Goal: Task Accomplishment & Management: Use online tool/utility

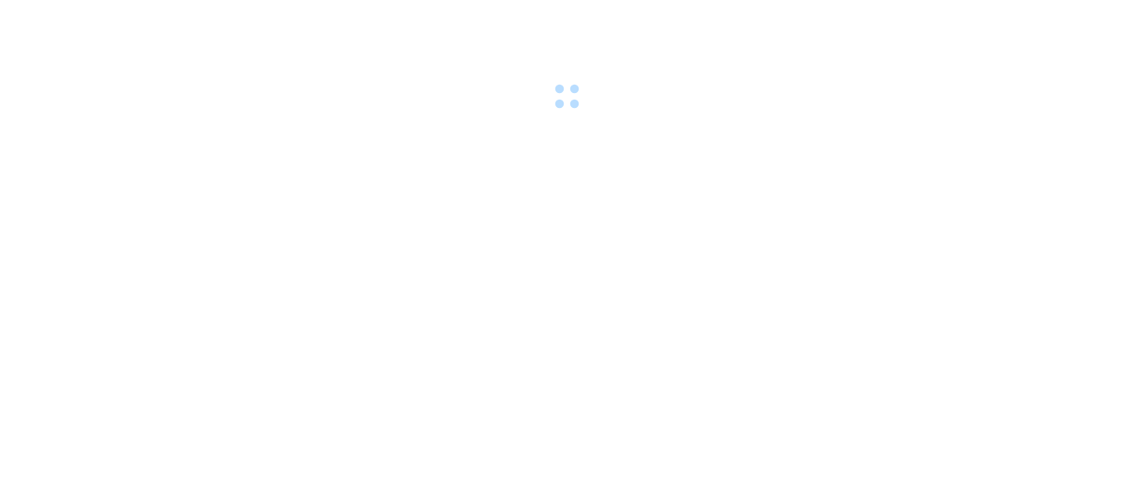
click at [213, 15] on div at bounding box center [567, 57] width 1134 height 115
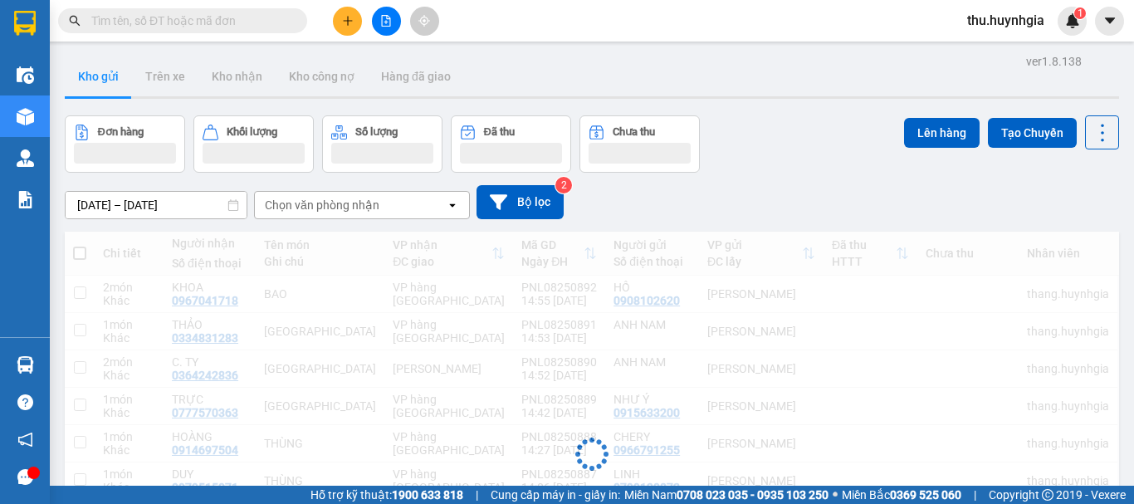
click at [213, 15] on input "text" at bounding box center [189, 21] width 196 height 18
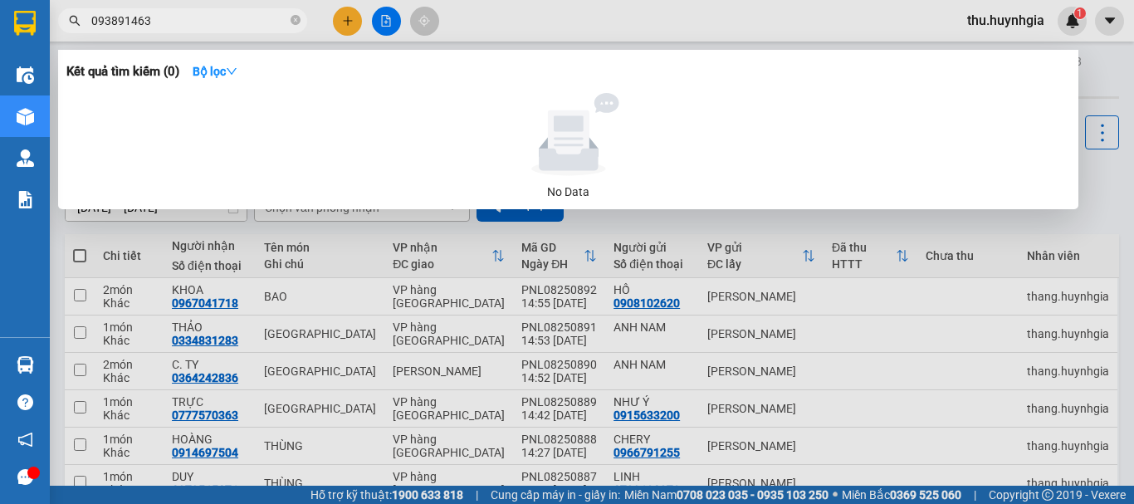
type input "0938914633"
click at [297, 22] on icon "close-circle" at bounding box center [296, 20] width 10 height 10
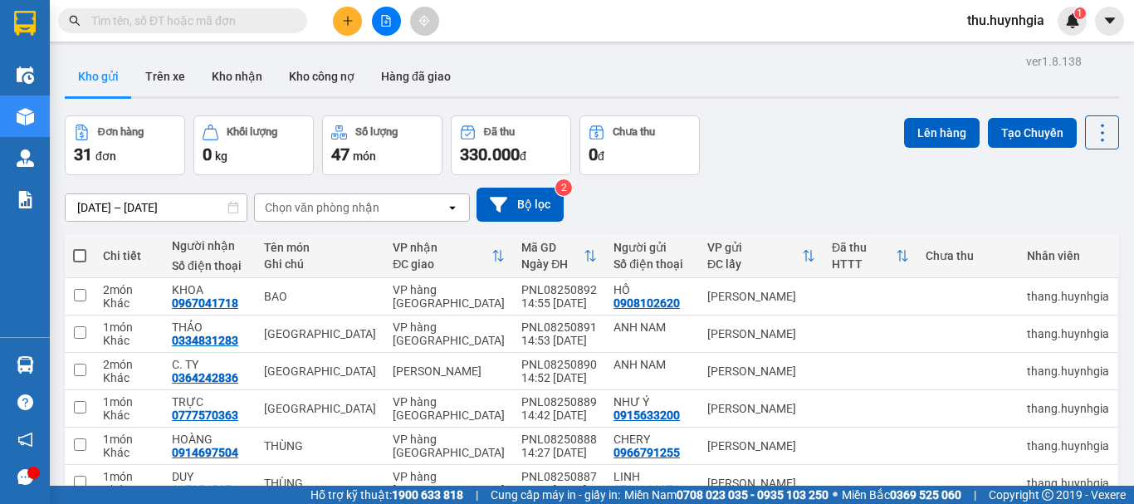
click at [242, 23] on input "text" at bounding box center [189, 21] width 196 height 18
click at [158, 14] on input "text" at bounding box center [189, 21] width 196 height 18
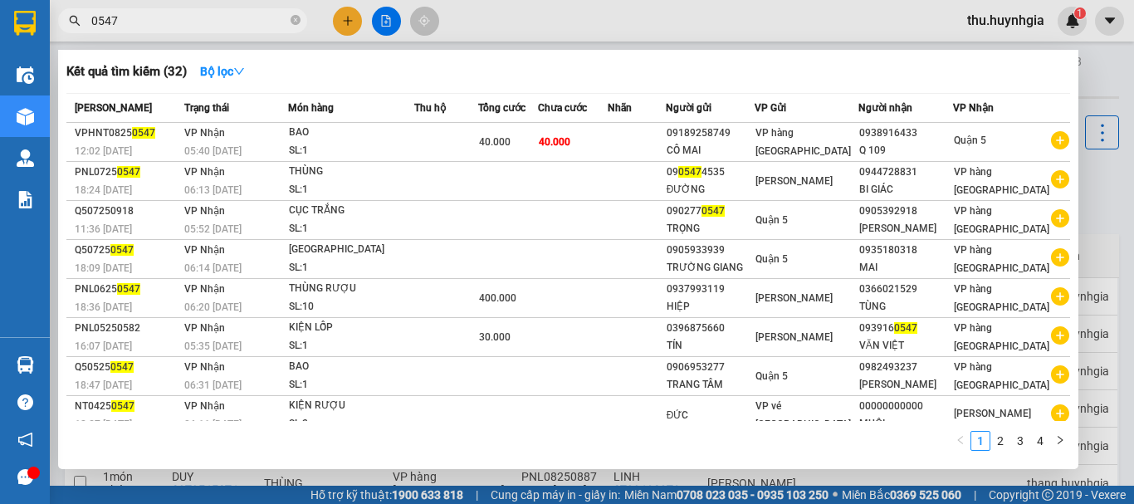
click at [137, 25] on input "0547" at bounding box center [189, 21] width 196 height 18
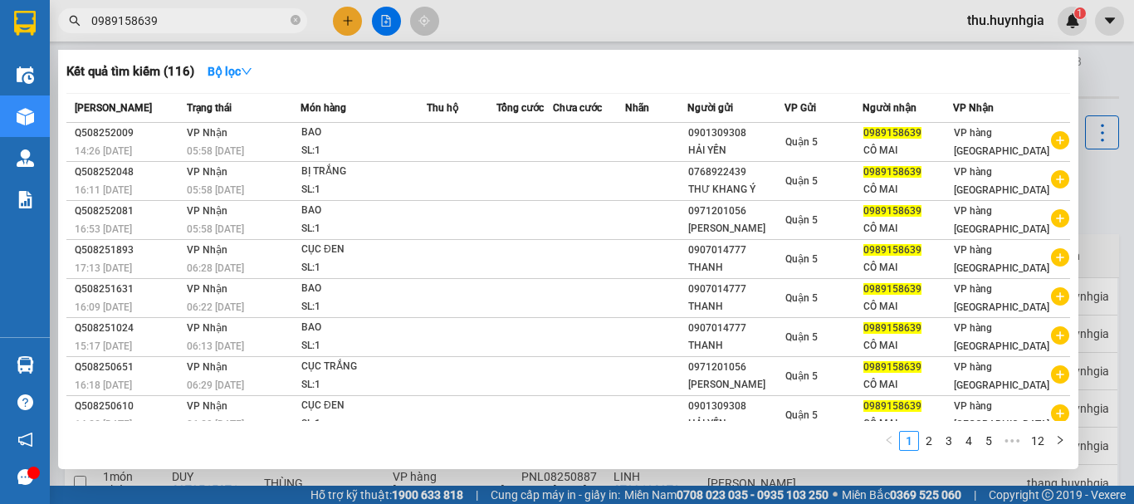
type input "0989158639"
